Goal: Transaction & Acquisition: Subscribe to service/newsletter

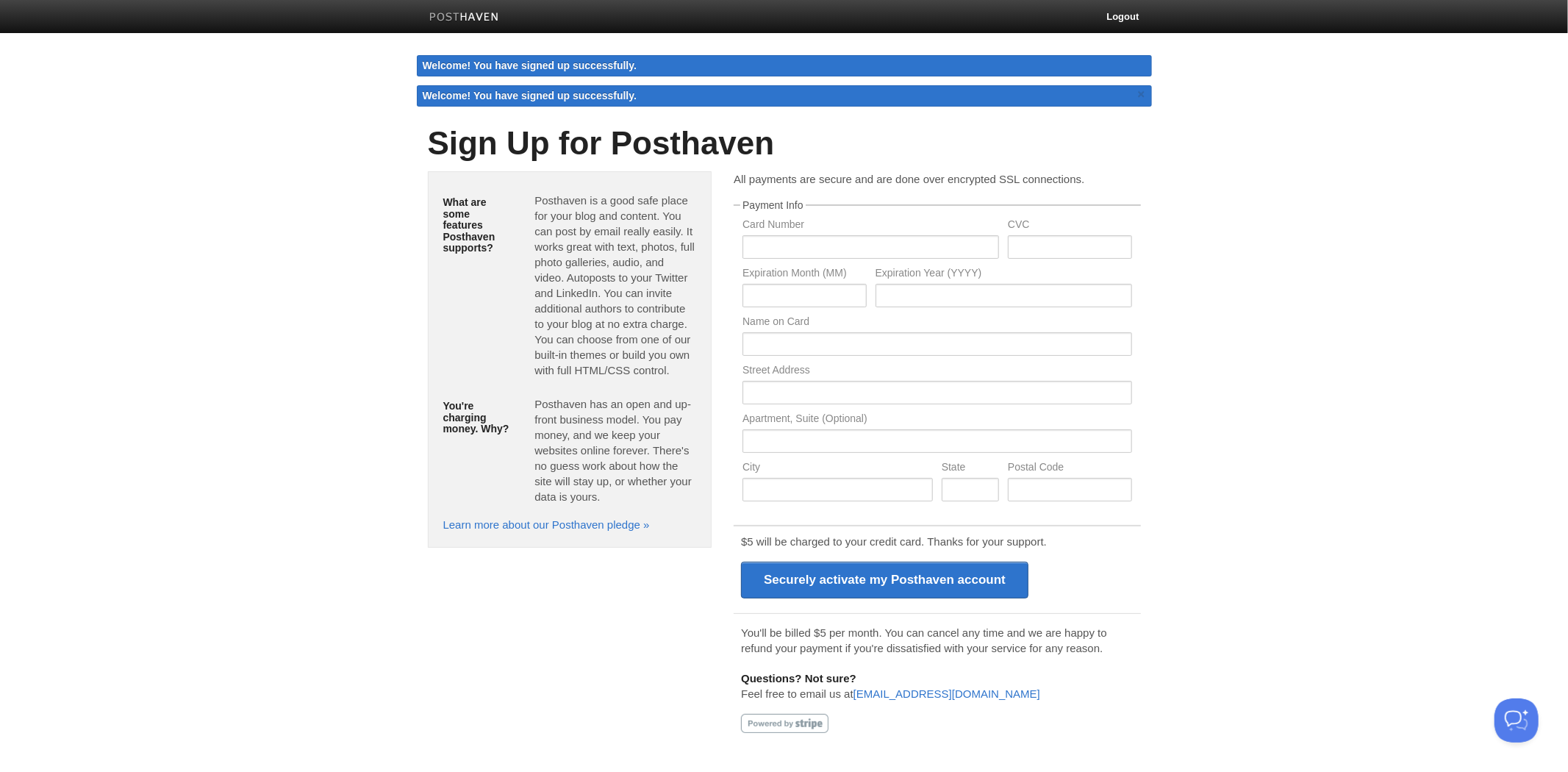
click at [443, 13] on img at bounding box center [463, 18] width 70 height 11
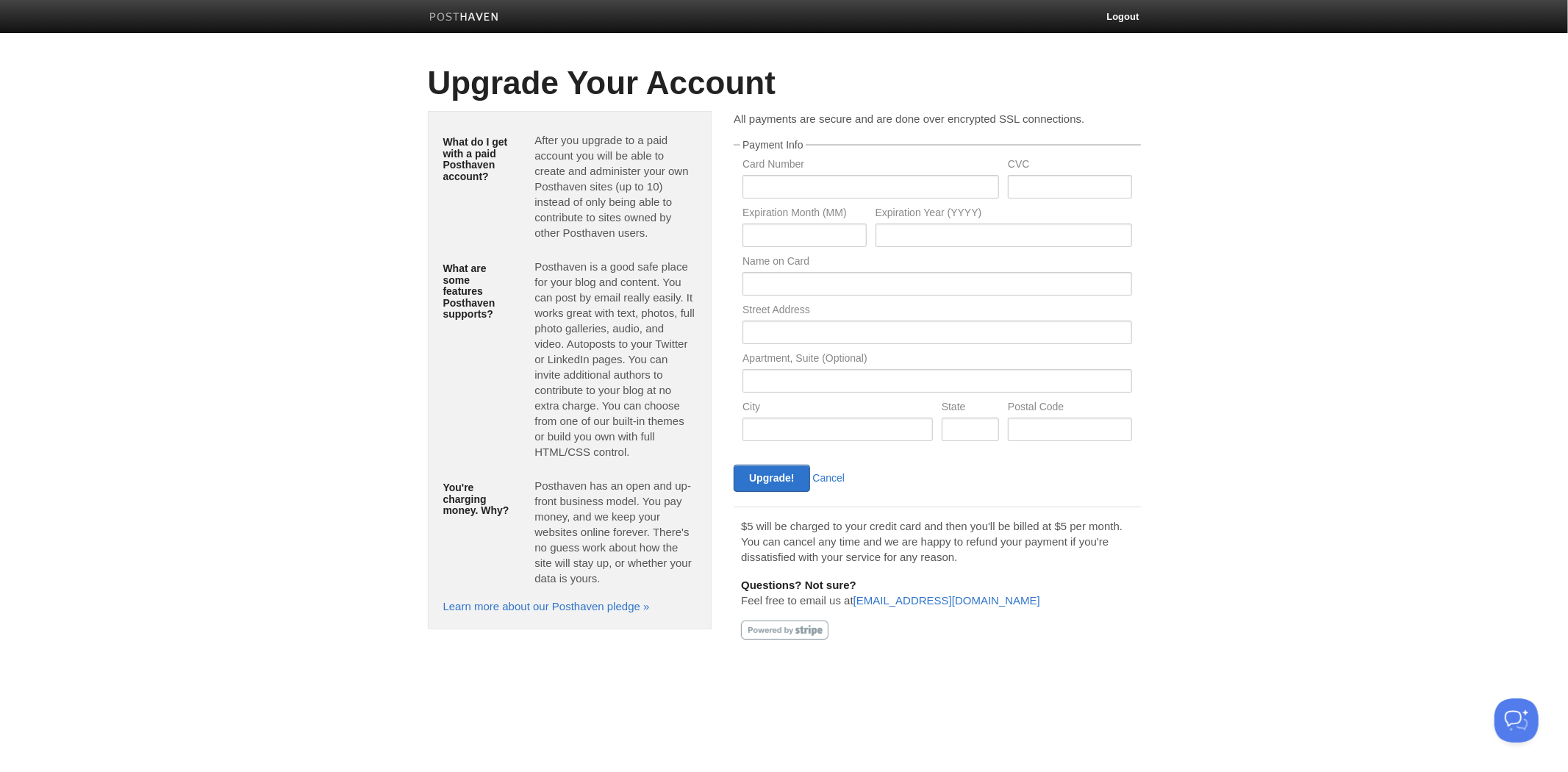
click at [809, 636] on div at bounding box center [784, 630] width 88 height 19
click at [807, 633] on div at bounding box center [784, 630] width 88 height 19
drag, startPoint x: 1050, startPoint y: 531, endPoint x: 1080, endPoint y: 530, distance: 30.0
click at [1080, 530] on p "$5 will be charged to your credit card and then you'll be billed at $5 per mont…" at bounding box center [936, 541] width 392 height 46
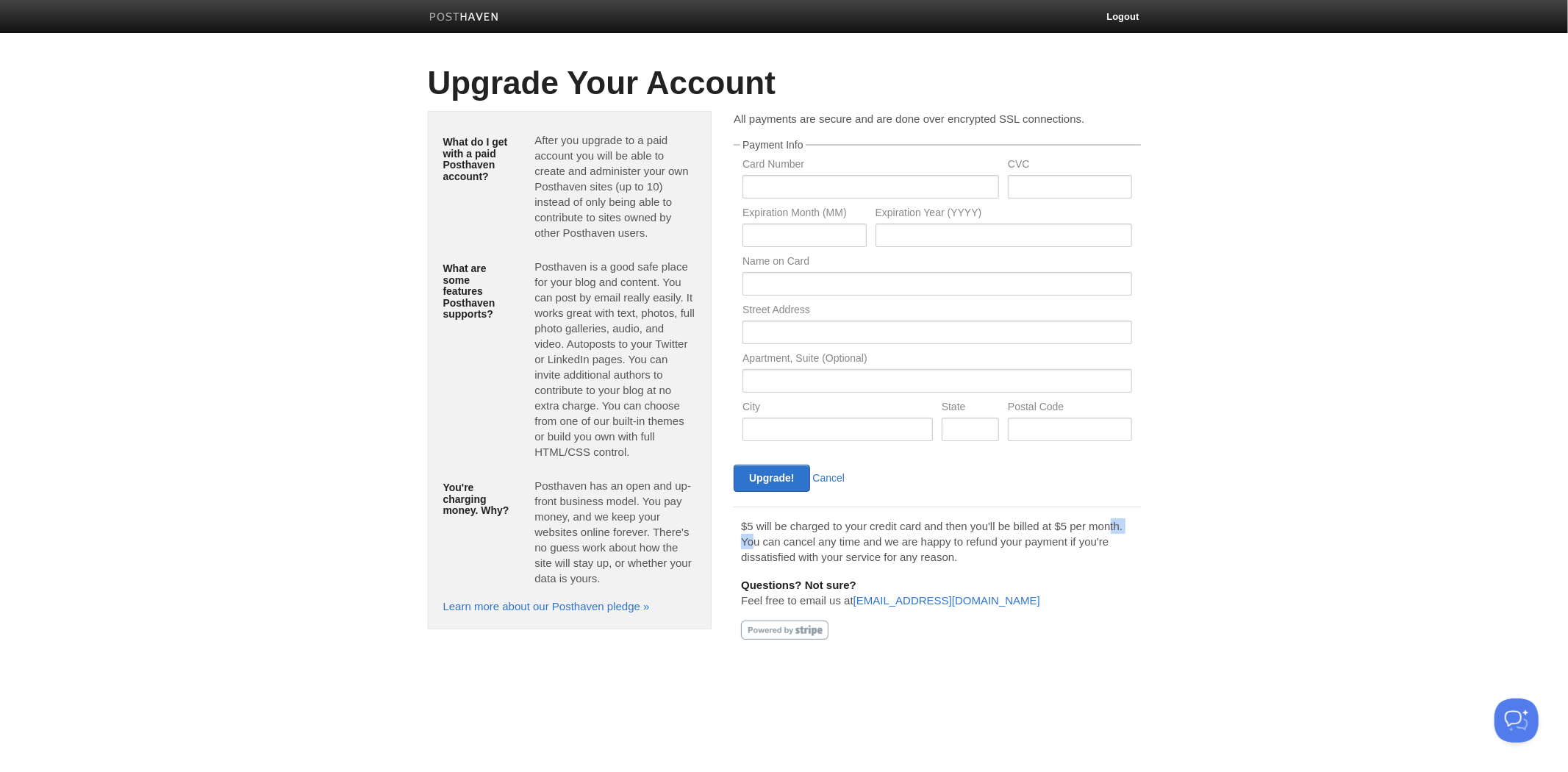
click at [1081, 530] on p "$5 will be charged to your credit card and then you'll be billed at $5 per mont…" at bounding box center [936, 541] width 392 height 46
drag, startPoint x: 783, startPoint y: 511, endPoint x: 907, endPoint y: 531, distance: 125.6
click at [882, 528] on div "$5 will be charged to your credit card and then you'll be billed at $5 per mont…" at bounding box center [936, 578] width 406 height 144
click at [914, 534] on p "$5 will be charged to your credit card and then you'll be billed at $5 per mont…" at bounding box center [936, 541] width 392 height 46
drag, startPoint x: 850, startPoint y: 544, endPoint x: 863, endPoint y: 545, distance: 13.0
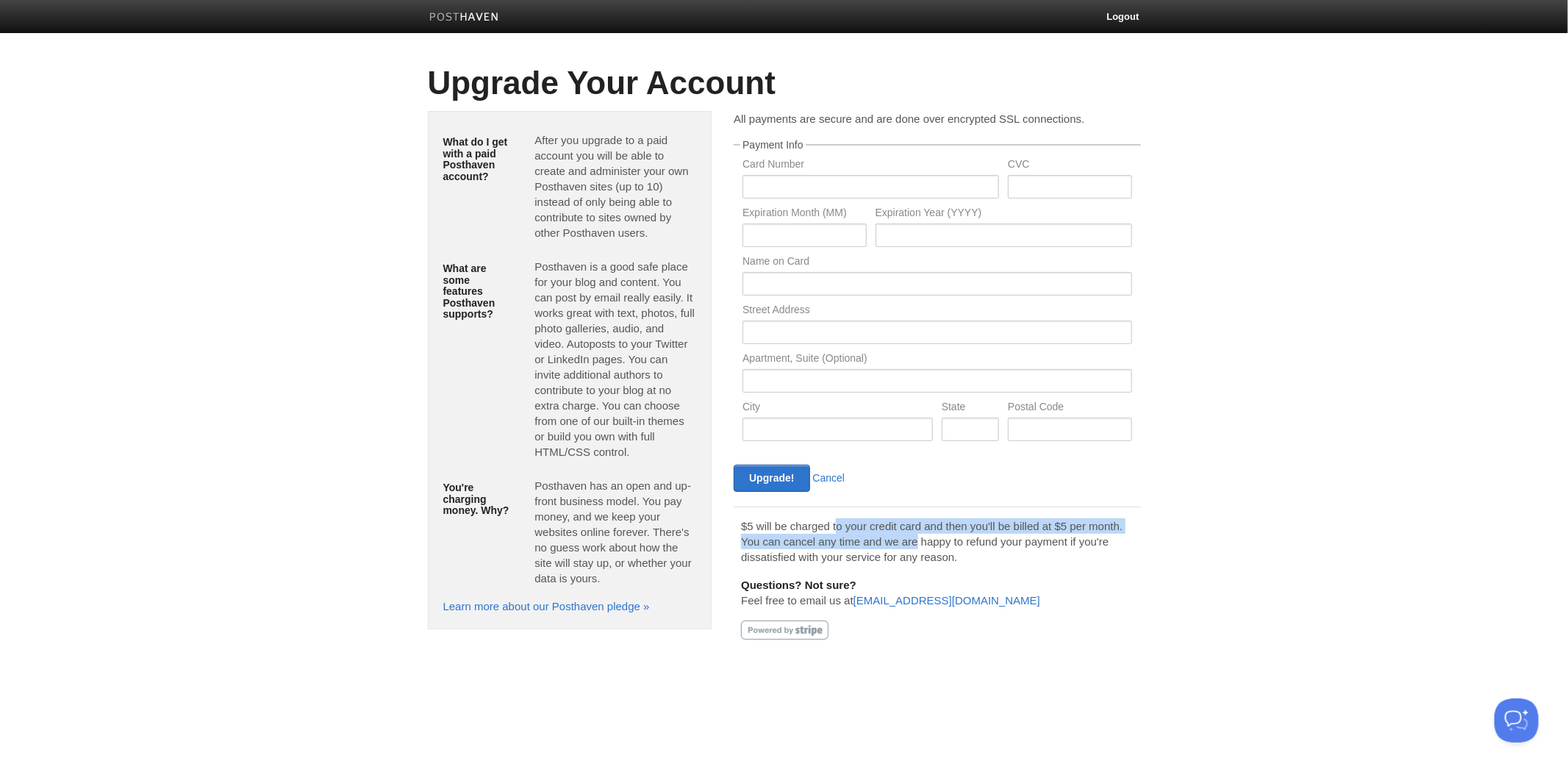
click at [863, 545] on p "$5 will be charged to your credit card and then you'll be billed at $5 per mont…" at bounding box center [936, 541] width 392 height 46
drag, startPoint x: 949, startPoint y: 558, endPoint x: 1003, endPoint y: 557, distance: 54.0
click at [1003, 557] on p "$5 will be charged to your credit card and then you'll be billed at $5 per mont…" at bounding box center [936, 541] width 392 height 46
click at [1033, 541] on p "$5 will be charged to your credit card and then you'll be billed at $5 per mont…" at bounding box center [936, 541] width 392 height 46
drag, startPoint x: 854, startPoint y: 550, endPoint x: 868, endPoint y: 552, distance: 14.1
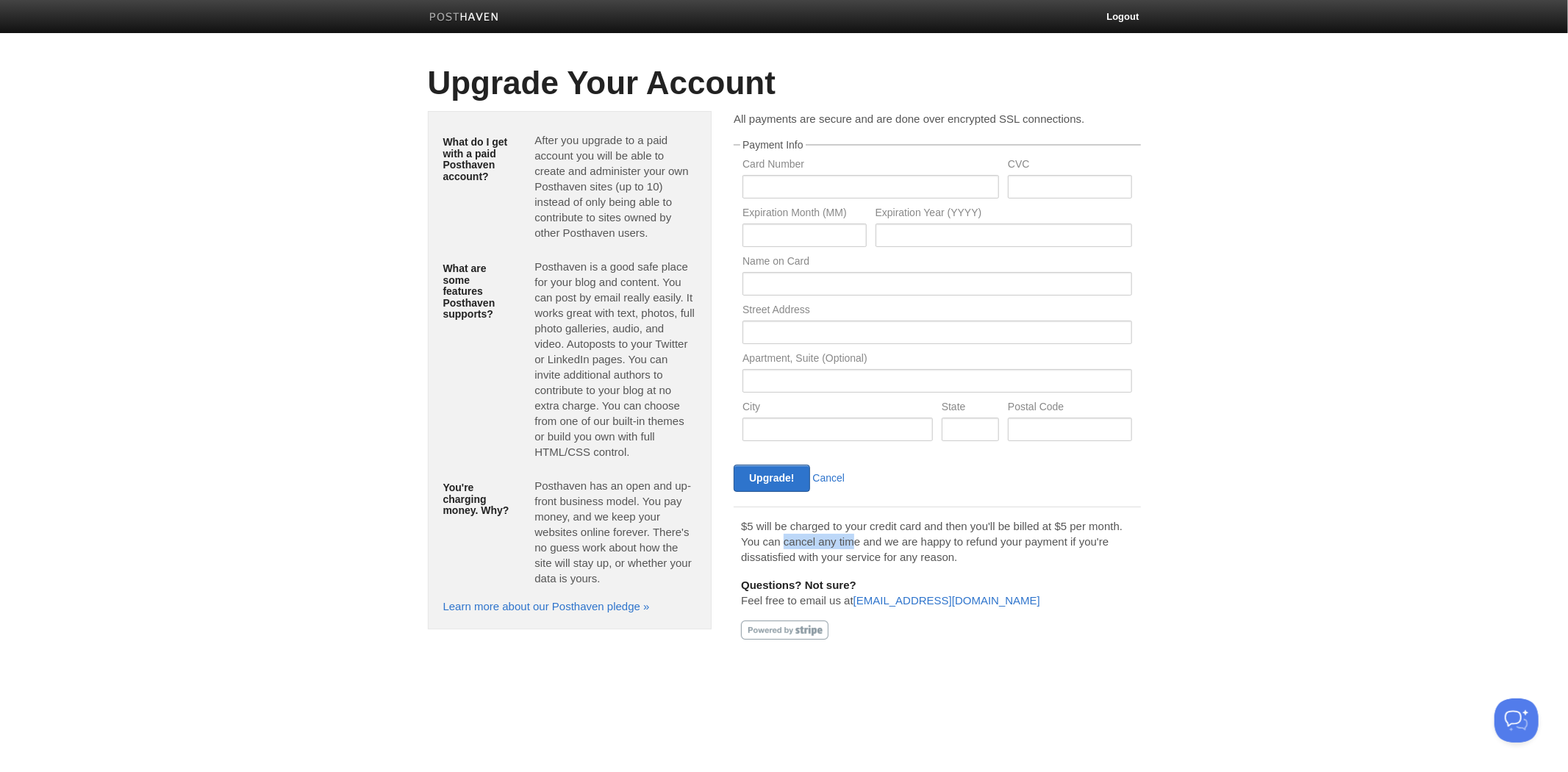
click at [866, 552] on p "$5 will be charged to your credit card and then you'll be billed at $5 per mont…" at bounding box center [936, 541] width 392 height 46
click at [879, 555] on p "$5 will be charged to your credit card and then you'll be billed at $5 per mont…" at bounding box center [936, 541] width 392 height 46
click at [805, 181] on input "text" at bounding box center [870, 186] width 256 height 24
click at [1012, 197] on input "text" at bounding box center [1069, 186] width 123 height 24
click at [827, 225] on input "text" at bounding box center [803, 235] width 123 height 24
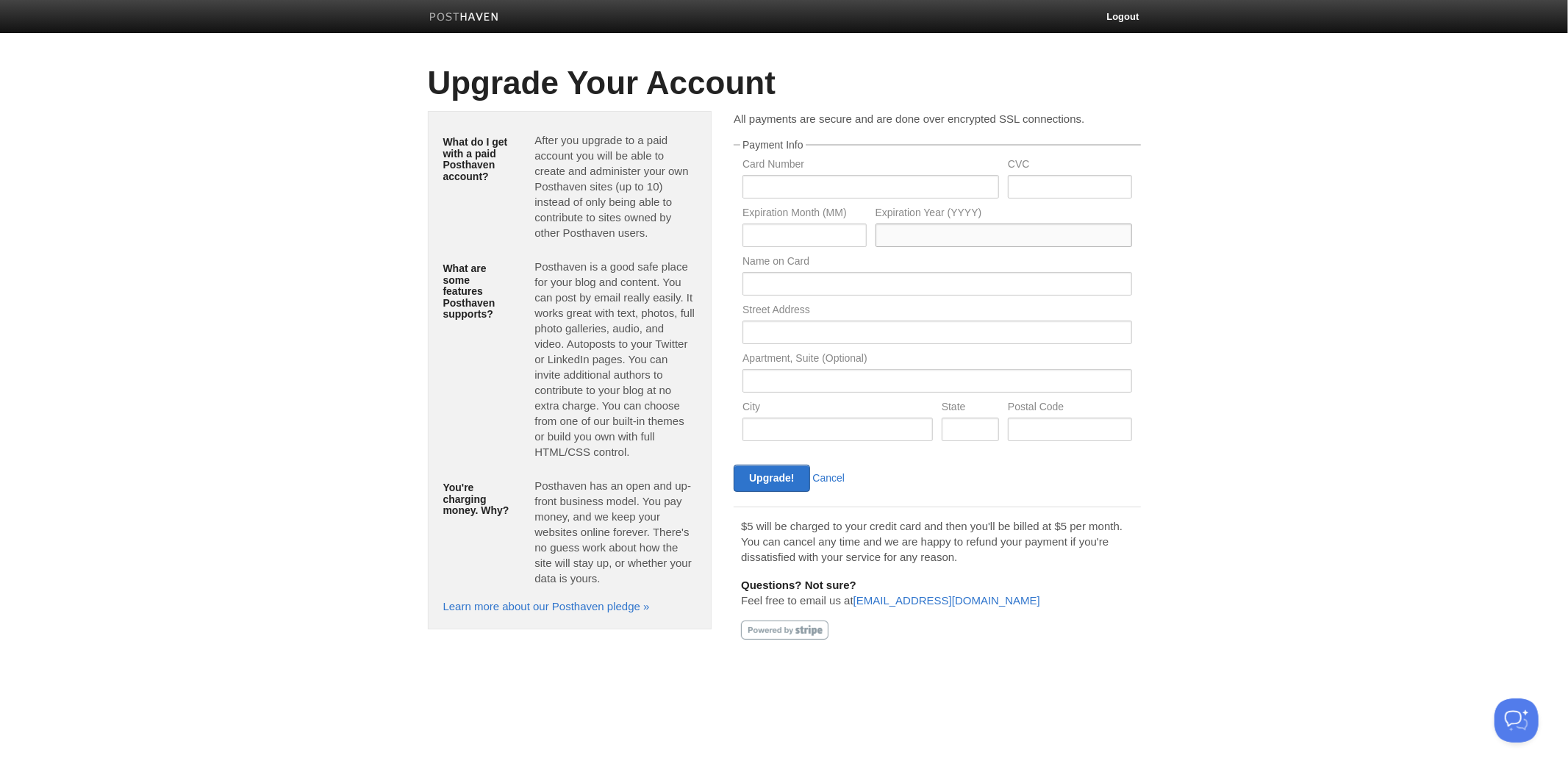
drag, startPoint x: 922, startPoint y: 237, endPoint x: 878, endPoint y: 244, distance: 44.6
click at [922, 237] on input "text" at bounding box center [1003, 235] width 256 height 24
click at [822, 284] on input "text" at bounding box center [936, 284] width 389 height 24
click at [783, 329] on input "text" at bounding box center [936, 332] width 389 height 24
click at [760, 388] on input "text" at bounding box center [936, 381] width 389 height 24
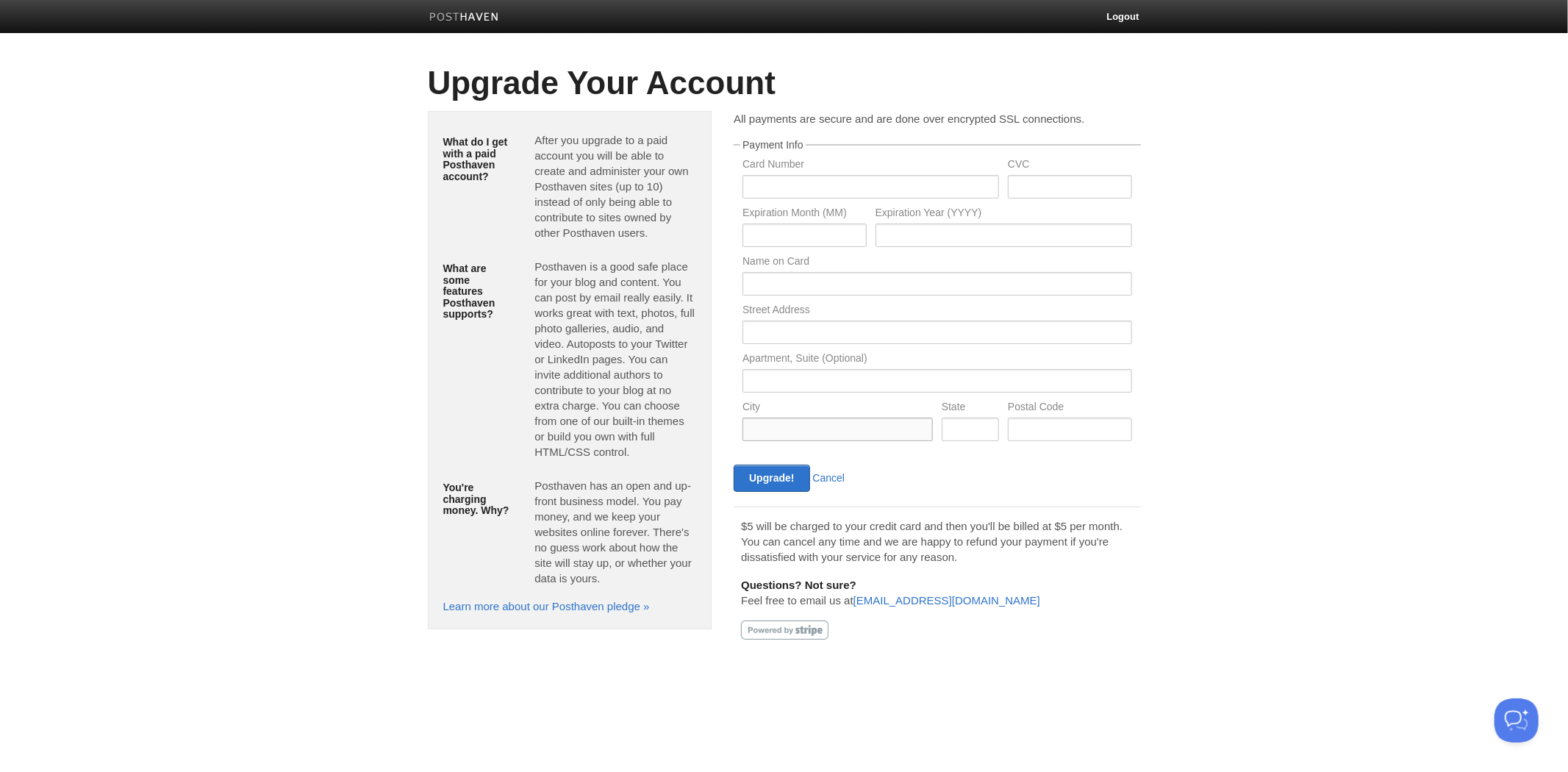
click at [750, 421] on input "text" at bounding box center [837, 429] width 190 height 24
click at [559, 487] on p "Posthaven has an open and up-front business model. You pay money, and we keep y…" at bounding box center [615, 531] width 162 height 108
click at [578, 530] on p "Posthaven has an open and up-front business model. You pay money, and we keep y…" at bounding box center [615, 531] width 162 height 108
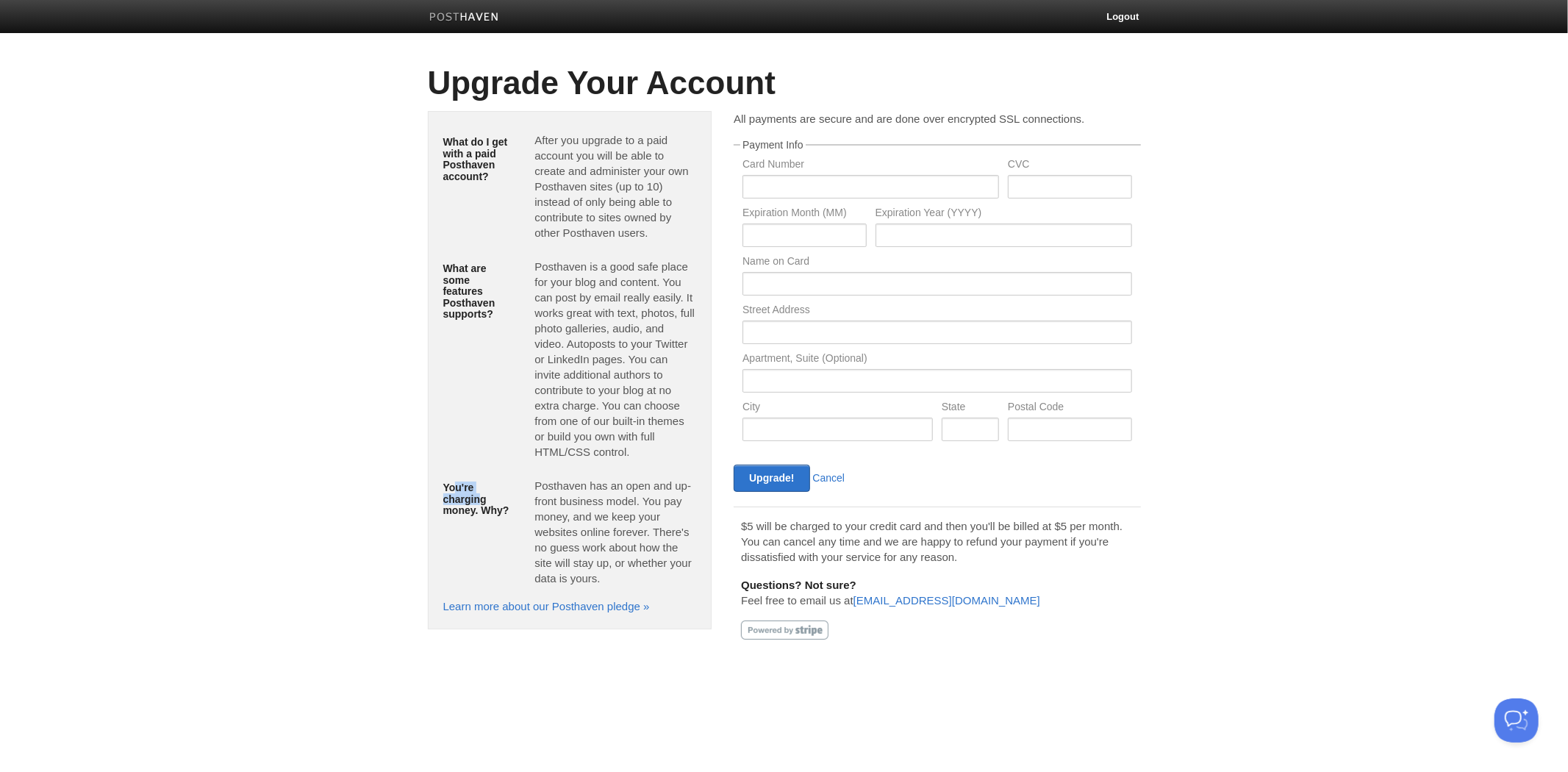
drag, startPoint x: 457, startPoint y: 480, endPoint x: 506, endPoint y: 509, distance: 56.9
click at [480, 498] on div "You're charging money. Why?" at bounding box center [479, 499] width 92 height 54
click at [507, 509] on h5 "You're charging money. Why?" at bounding box center [478, 499] width 70 height 33
click at [571, 535] on p "Posthaven has an open and up-front business model. You pay money, and we keep y…" at bounding box center [615, 531] width 162 height 108
click at [581, 609] on link "Learn more about our Posthaven pledge »" at bounding box center [546, 606] width 206 height 13
